Goal: Find specific page/section: Find specific page/section

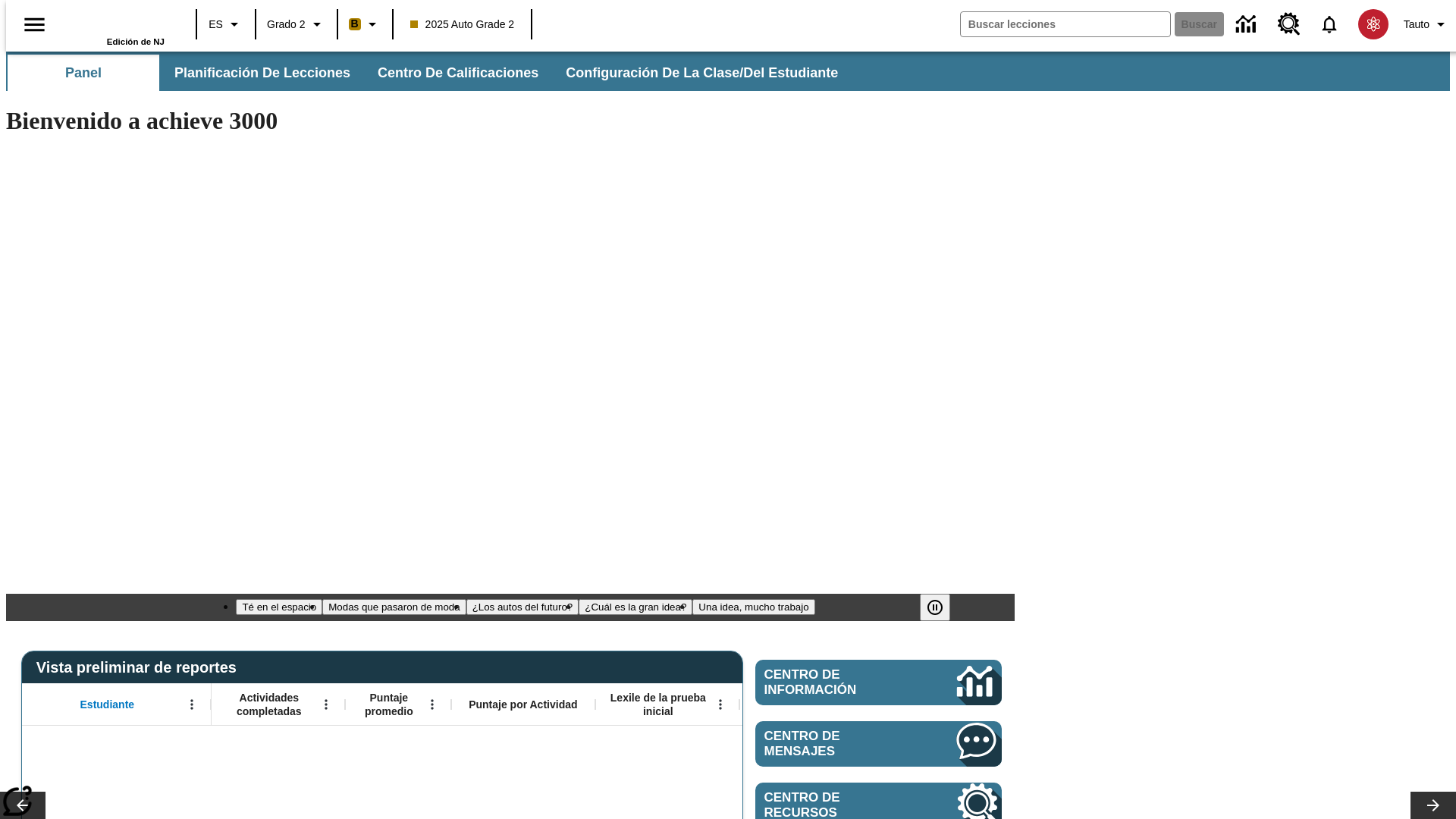
type input "-1"
click at [254, 73] on span "Planificación de lecciones" at bounding box center [263, 73] width 176 height 17
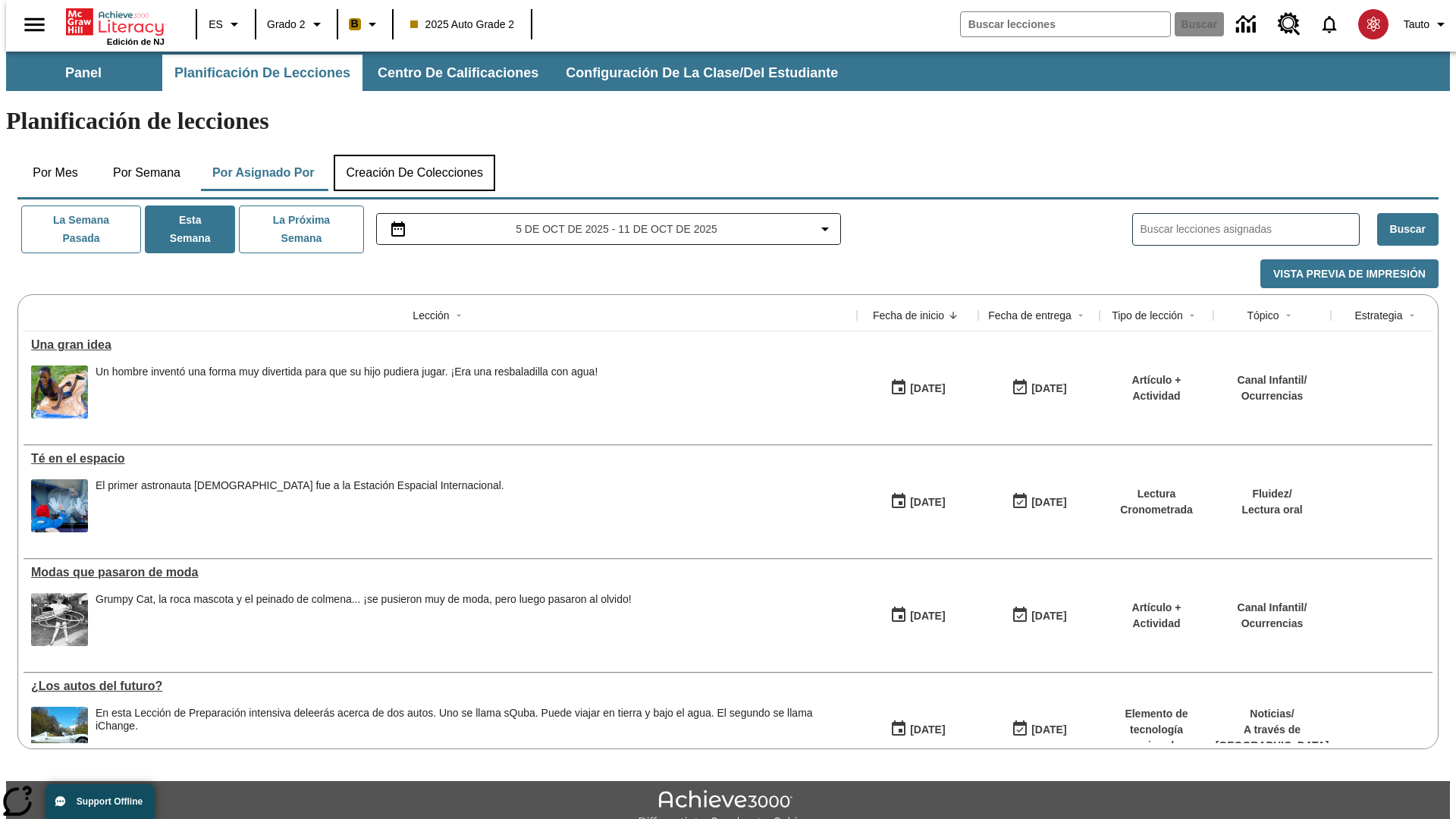
click at [411, 155] on button "Creación de colecciones" at bounding box center [414, 173] width 161 height 36
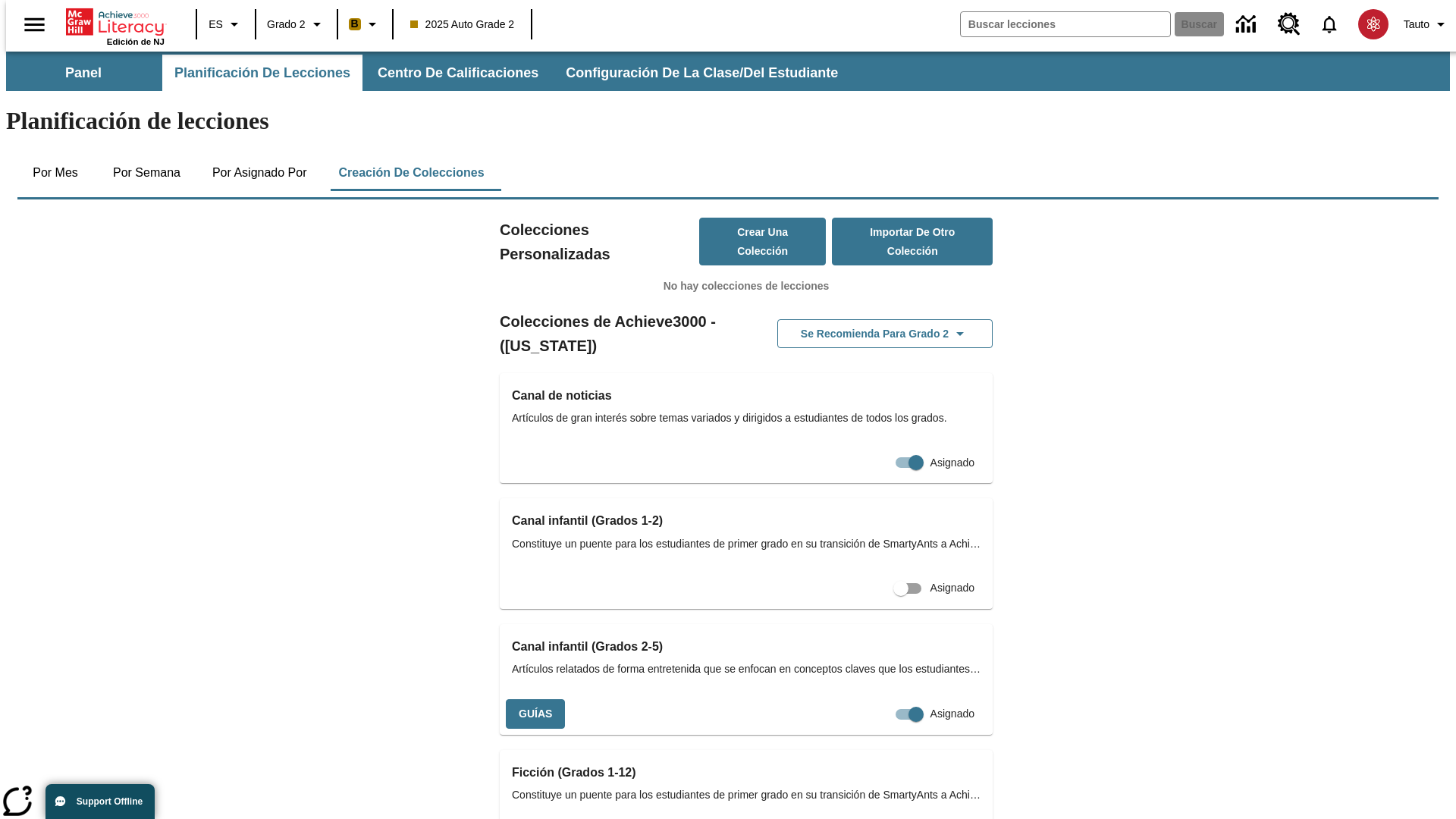
click at [747, 218] on button "Crear una colección" at bounding box center [763, 242] width 128 height 47
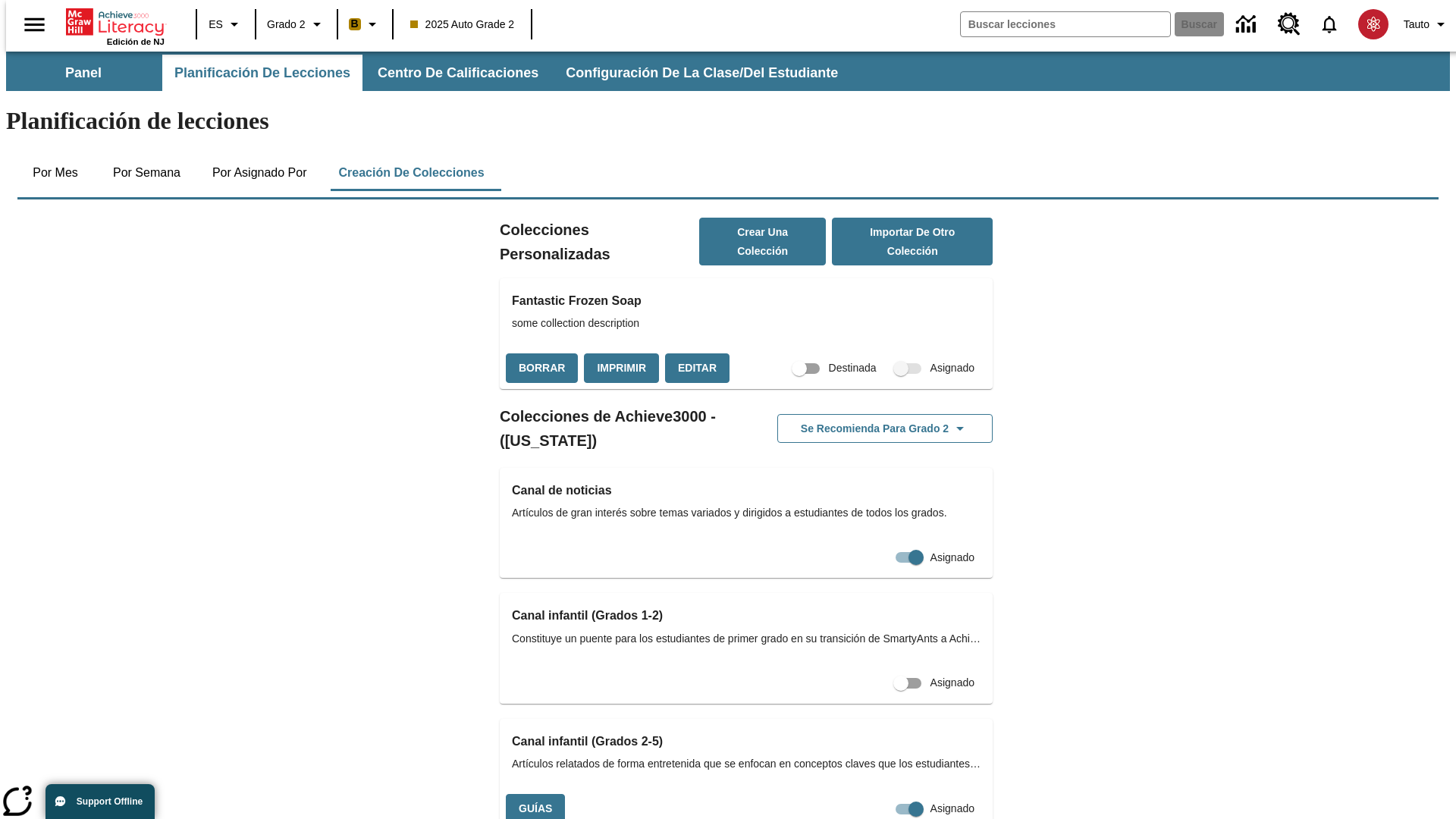
scroll to position [294, 0]
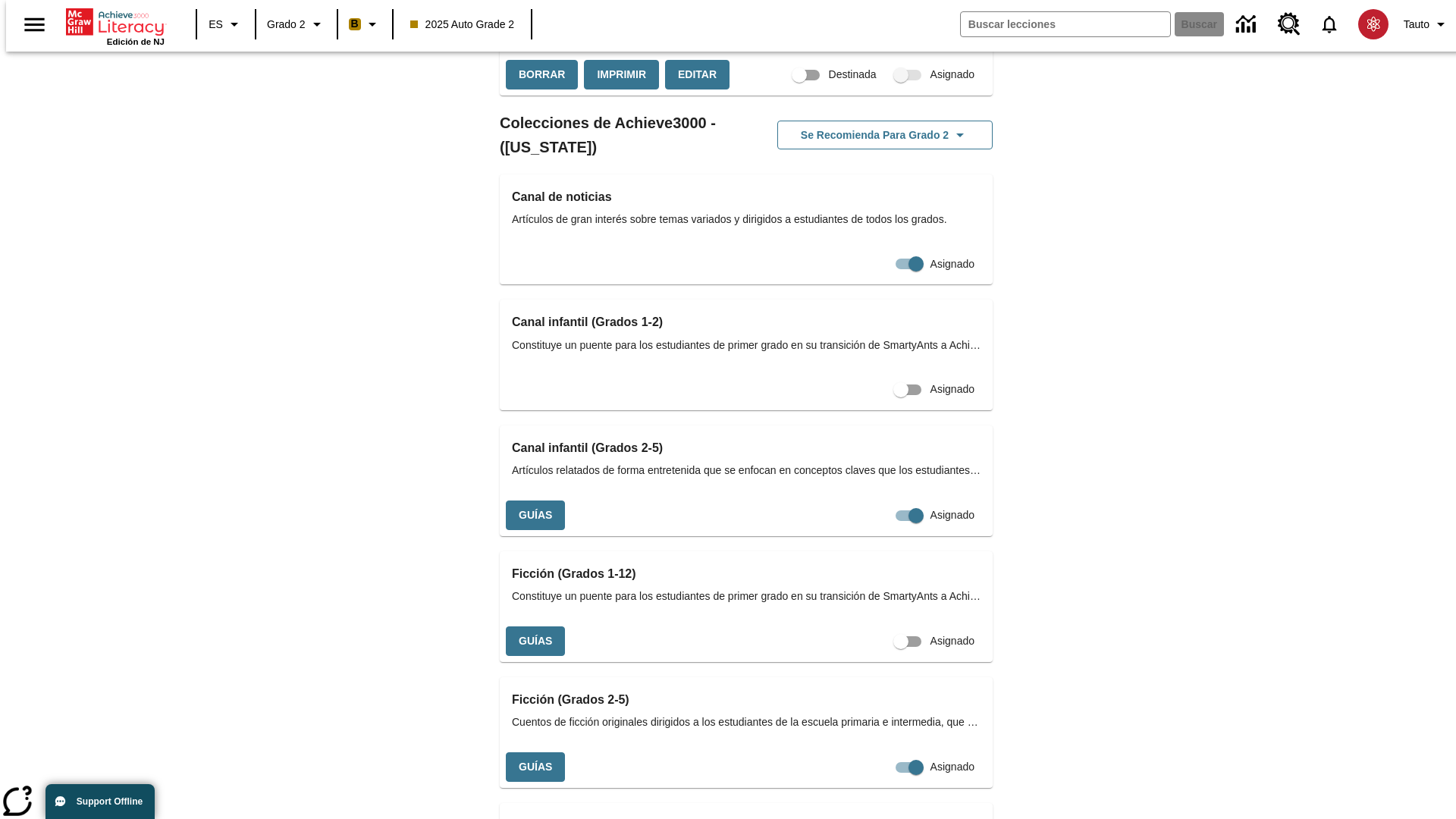
click at [617, 89] on button "Imprimir" at bounding box center [622, 75] width 75 height 29
